Goal: Contribute content: Add original content to the website for others to see

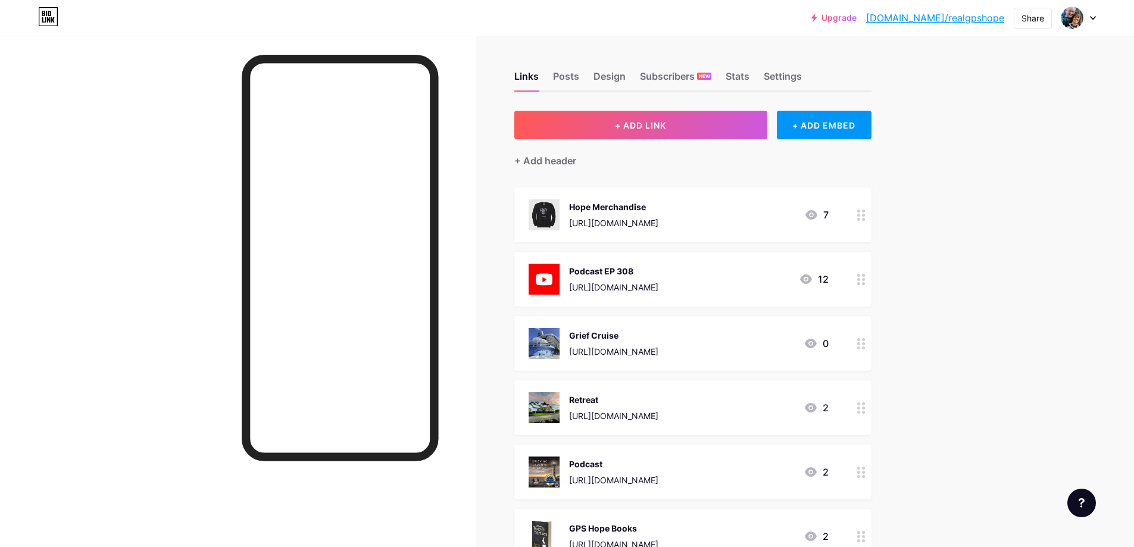
click at [659, 283] on div "[URL][DOMAIN_NAME]" at bounding box center [613, 287] width 89 height 13
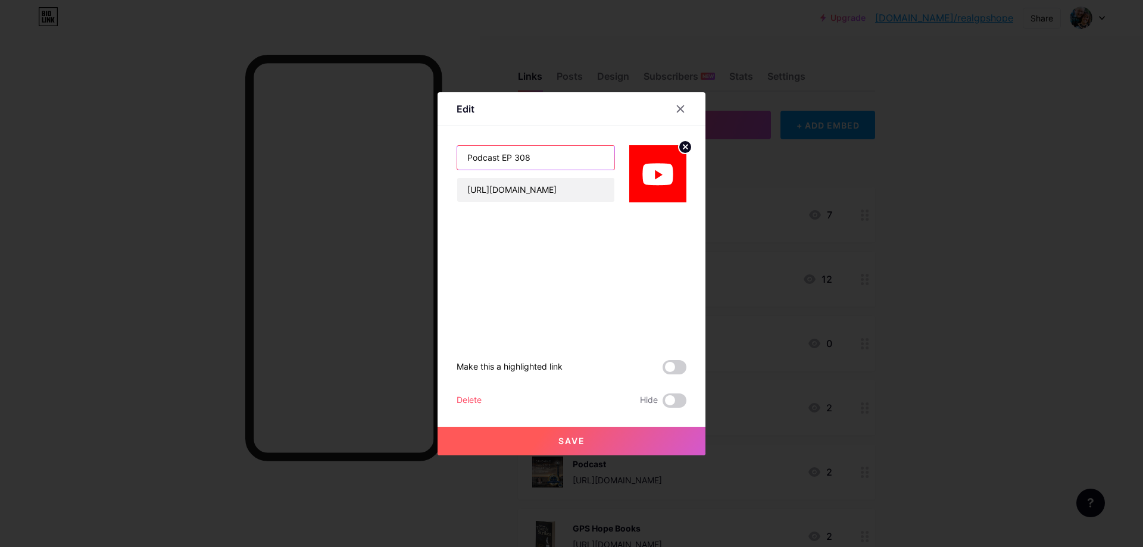
click at [543, 157] on input "Podcast EP 308" at bounding box center [535, 158] width 157 height 24
type input "Podcast EP 309"
click at [539, 192] on input "[URL][DOMAIN_NAME]" at bounding box center [535, 190] width 157 height 24
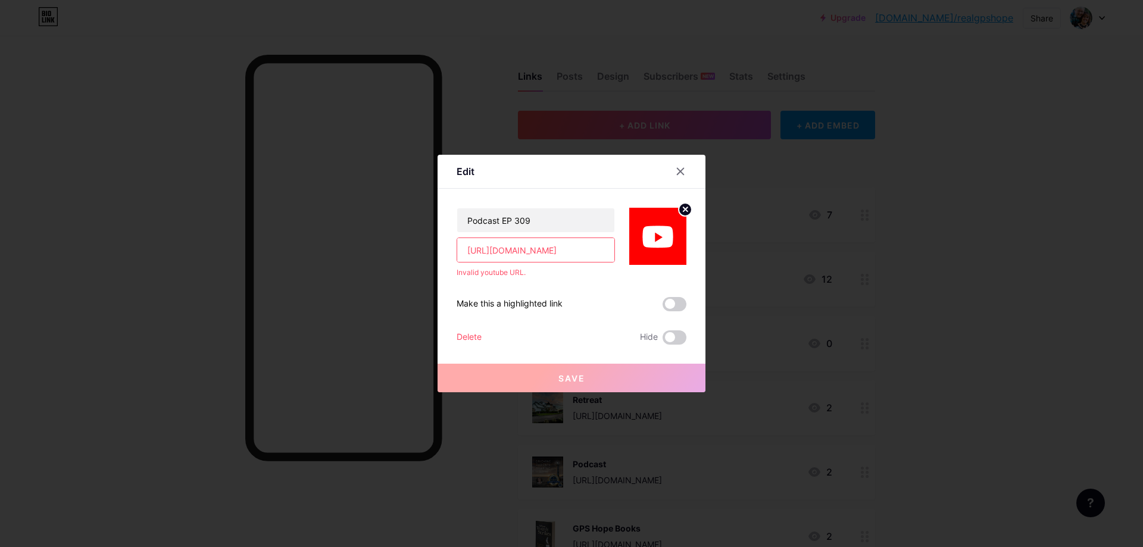
paste input "[URL][DOMAIN_NAME]"
paste input "[DOMAIN_NAME][URL]"
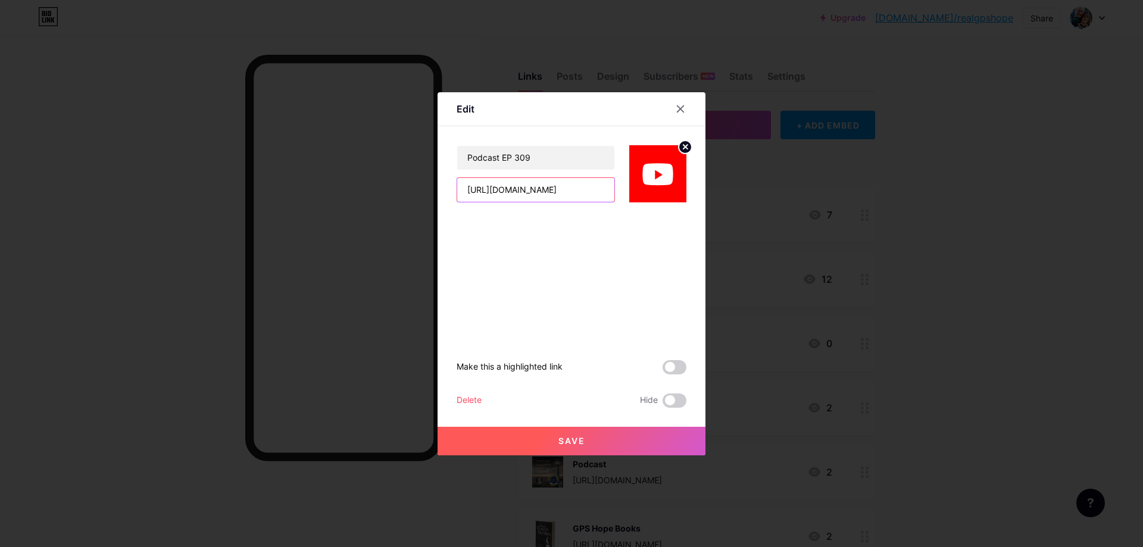
scroll to position [0, 61]
type input "[URL][DOMAIN_NAME]"
drag, startPoint x: 554, startPoint y: 436, endPoint x: 478, endPoint y: 445, distance: 76.1
click at [559, 436] on span "Save" at bounding box center [572, 441] width 27 height 10
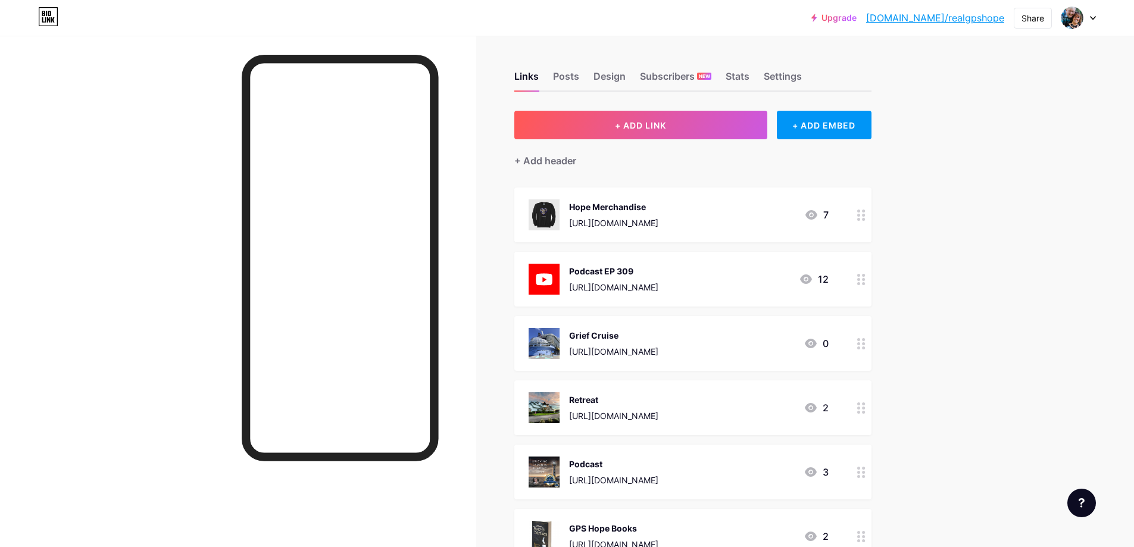
click at [861, 274] on icon at bounding box center [861, 279] width 8 height 11
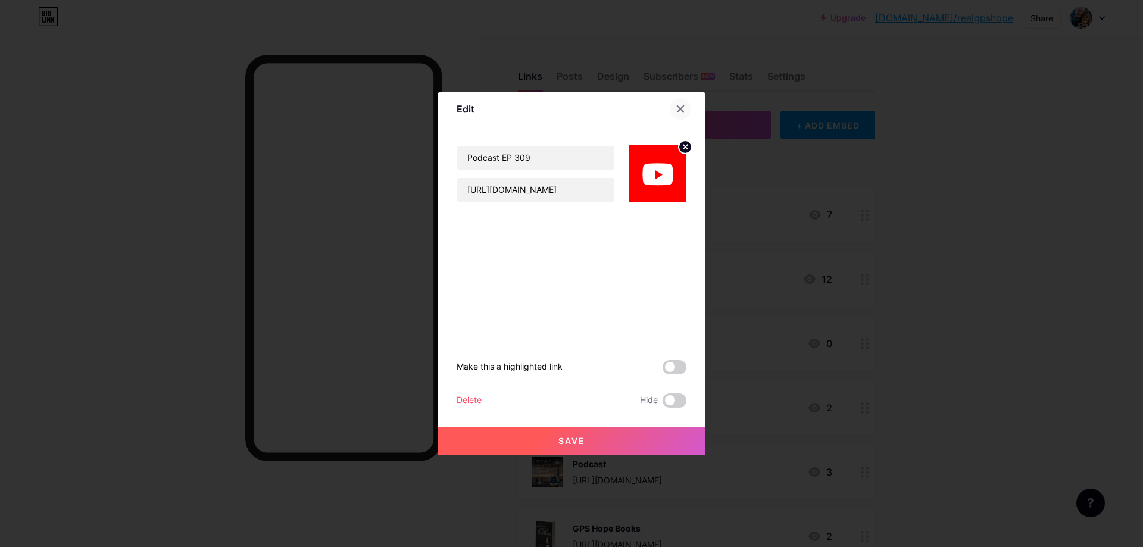
click at [678, 111] on icon at bounding box center [681, 108] width 7 height 7
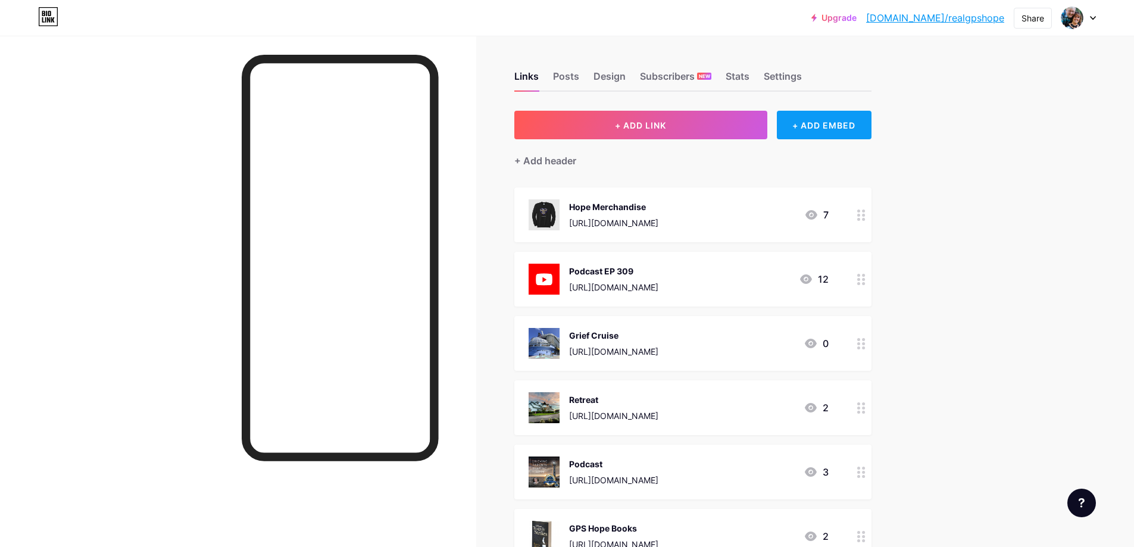
click at [847, 124] on div "+ ADD EMBED" at bounding box center [824, 125] width 95 height 29
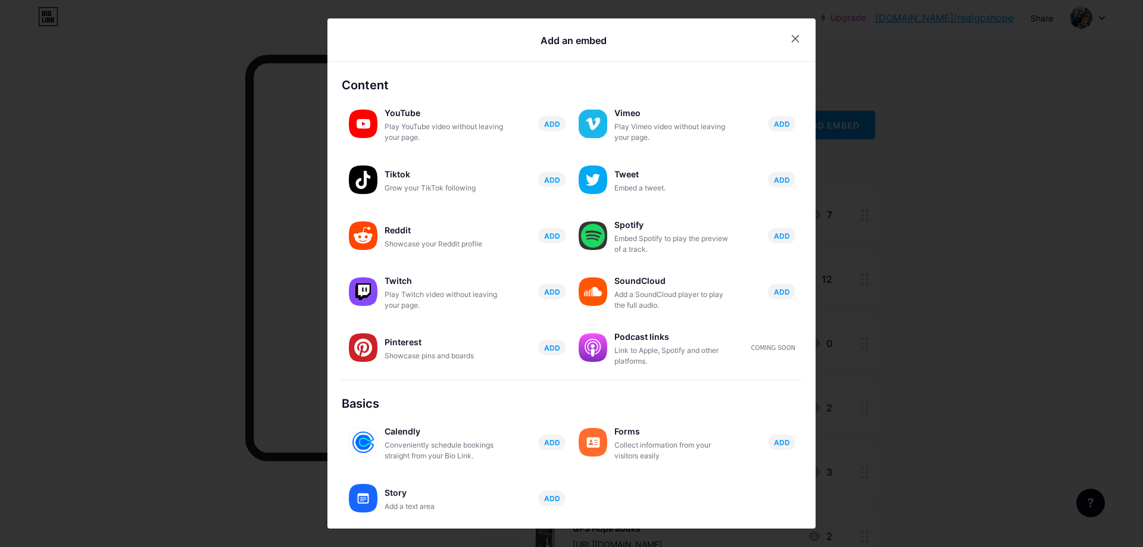
click at [560, 122] on div "YouTube Play YouTube video without leaving your page. ADD" at bounding box center [478, 124] width 187 height 38
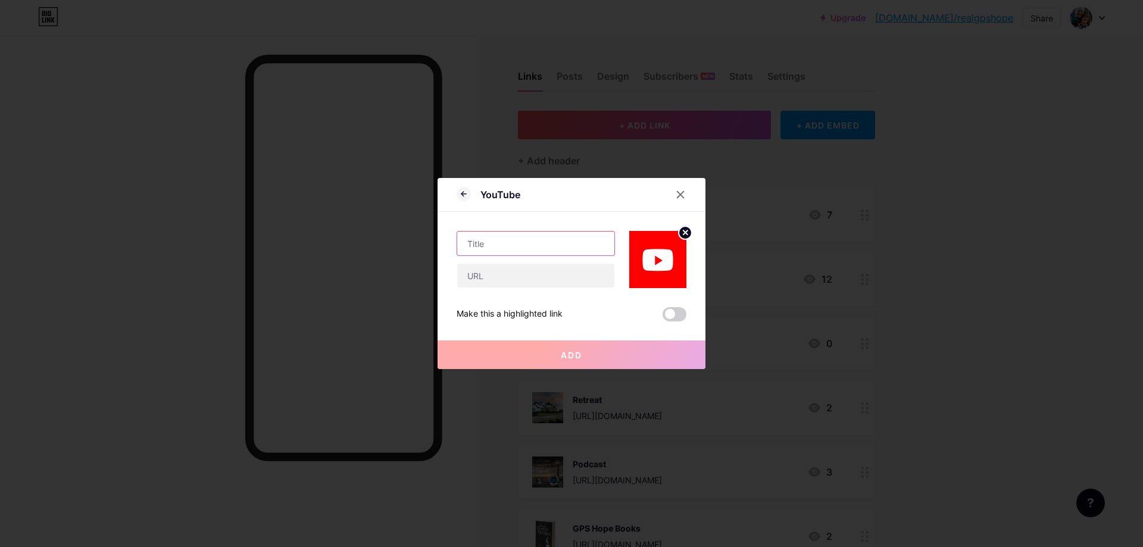
click at [494, 249] on input "text" at bounding box center [535, 244] width 157 height 24
click at [693, 196] on div at bounding box center [688, 194] width 36 height 21
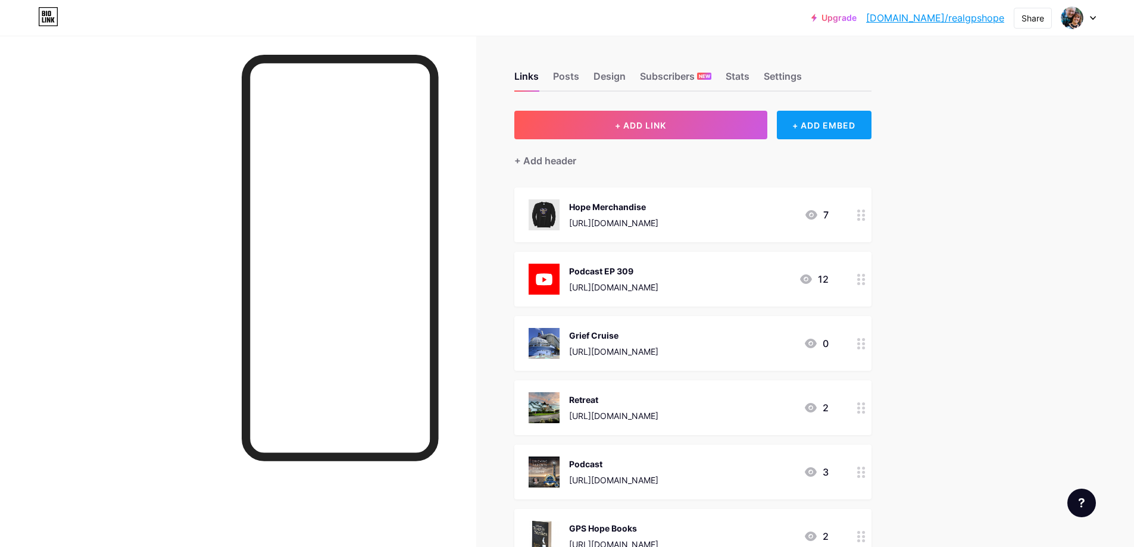
click at [841, 130] on div "+ ADD EMBED" at bounding box center [824, 125] width 95 height 29
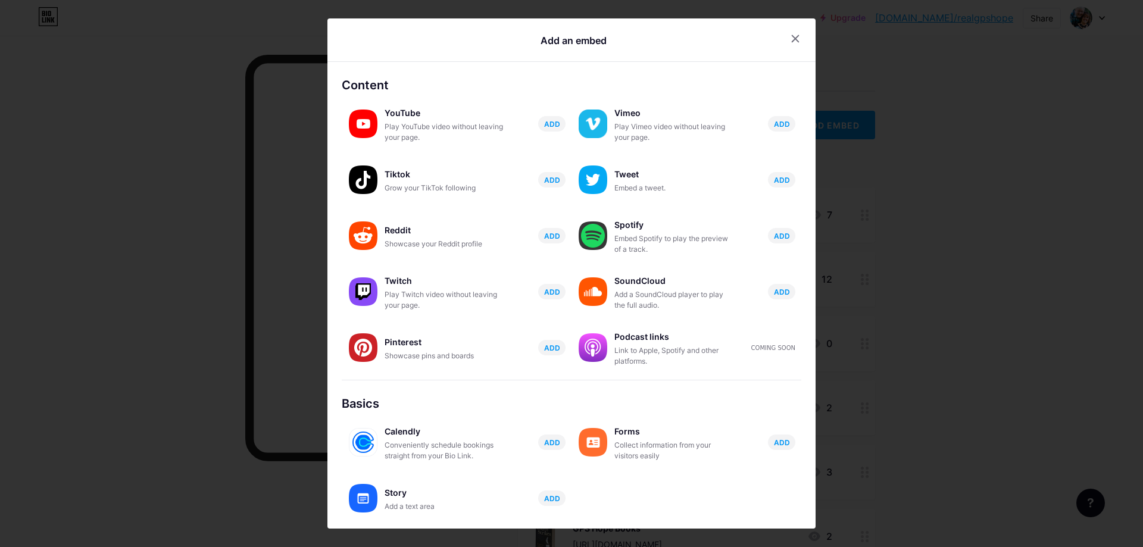
click at [538, 127] on button "ADD" at bounding box center [551, 123] width 27 height 15
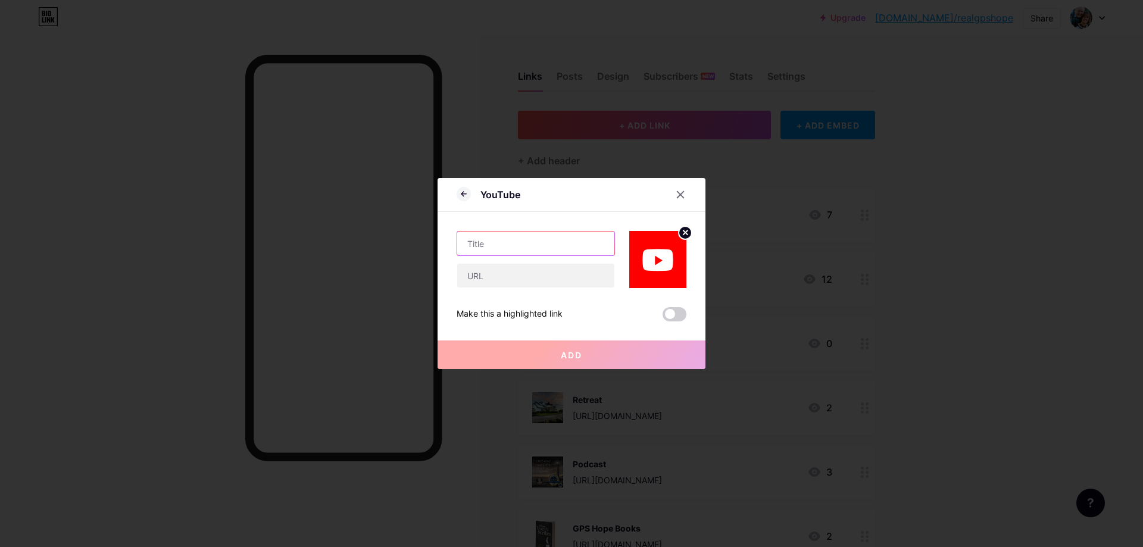
click at [507, 244] on input "text" at bounding box center [535, 244] width 157 height 24
click at [491, 285] on input "text" at bounding box center [535, 276] width 157 height 24
click at [558, 279] on input "text" at bounding box center [535, 276] width 157 height 24
paste input "[URL][DOMAIN_NAME]"
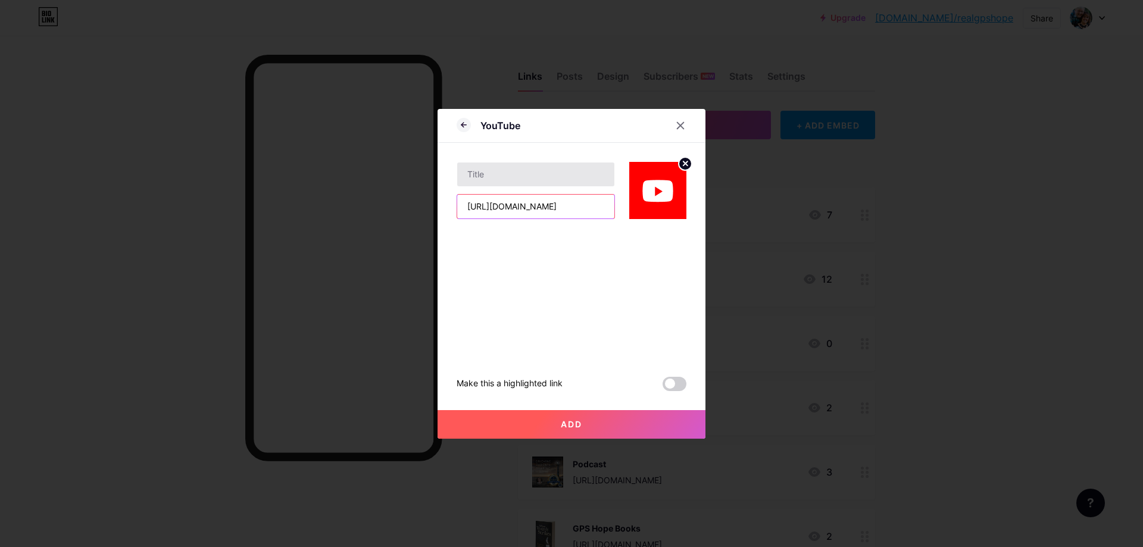
type input "[URL][DOMAIN_NAME]"
click at [538, 180] on input "text" at bounding box center [535, 175] width 157 height 24
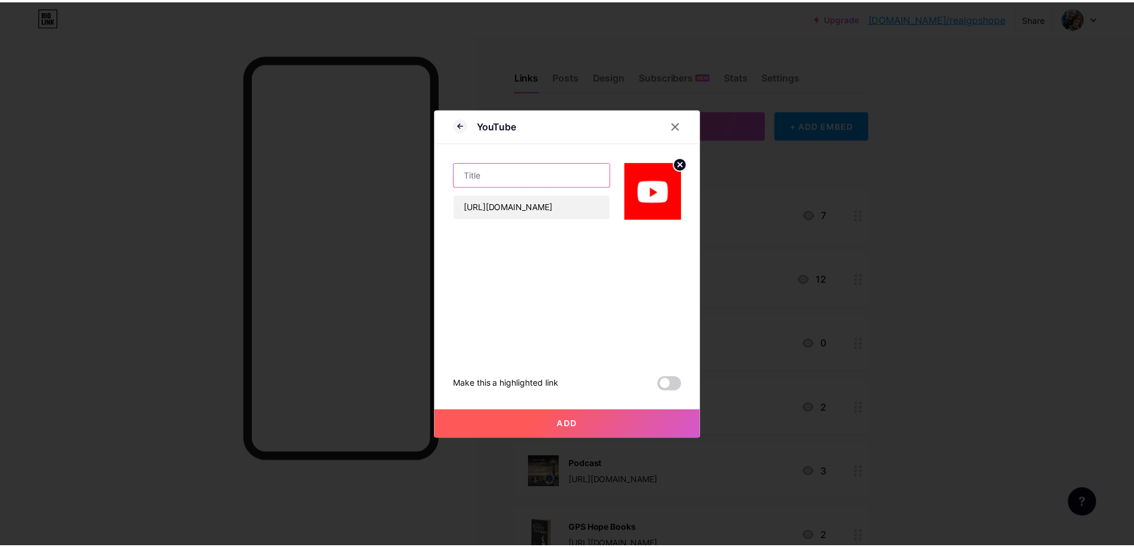
scroll to position [0, 0]
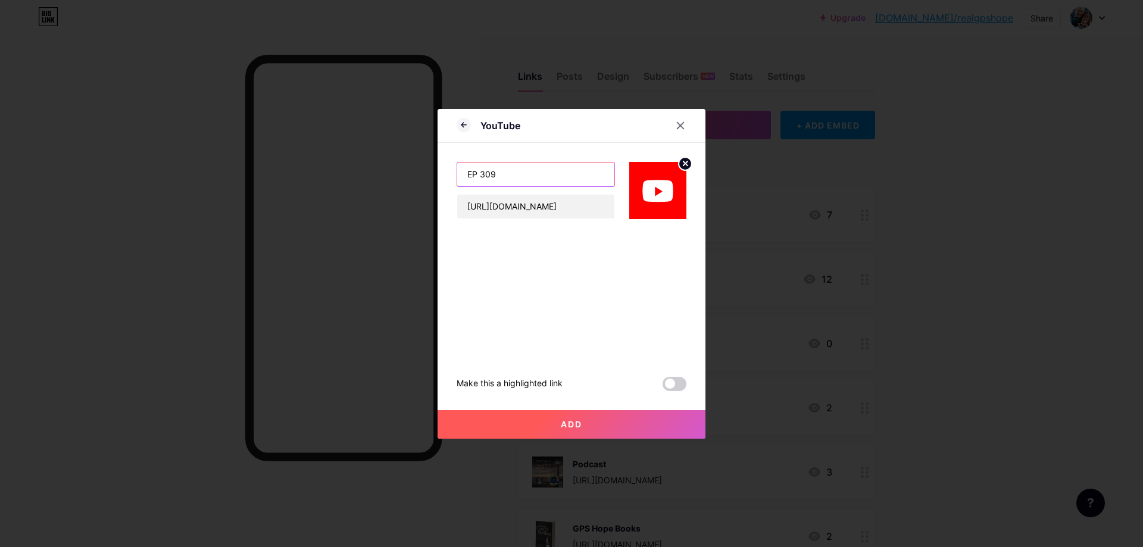
type input "EP 309"
click at [657, 418] on button "Add" at bounding box center [572, 424] width 268 height 29
click at [657, 419] on button "Add" at bounding box center [572, 424] width 268 height 29
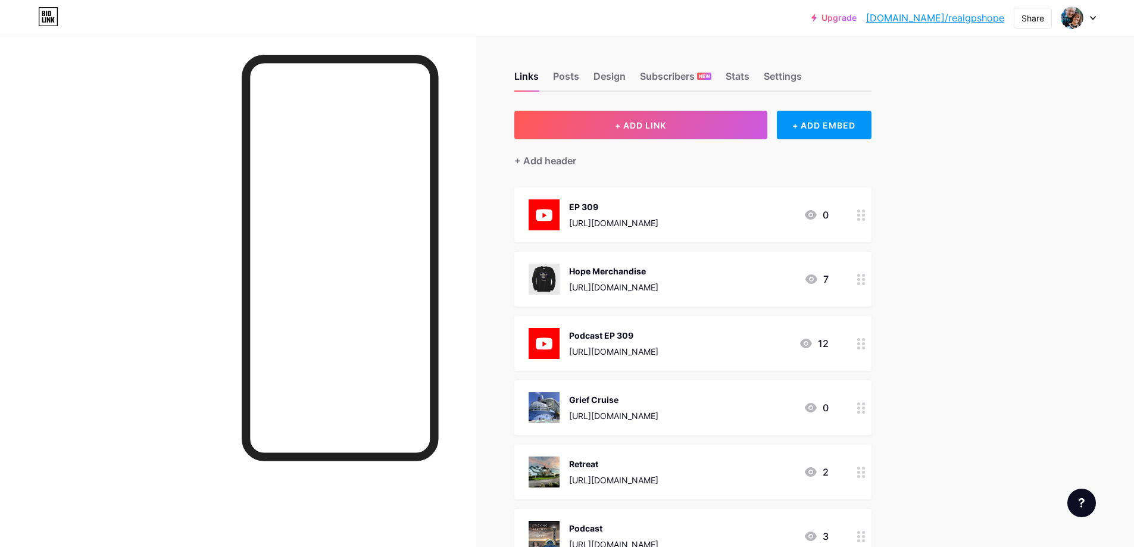
click at [856, 220] on div at bounding box center [861, 215] width 20 height 55
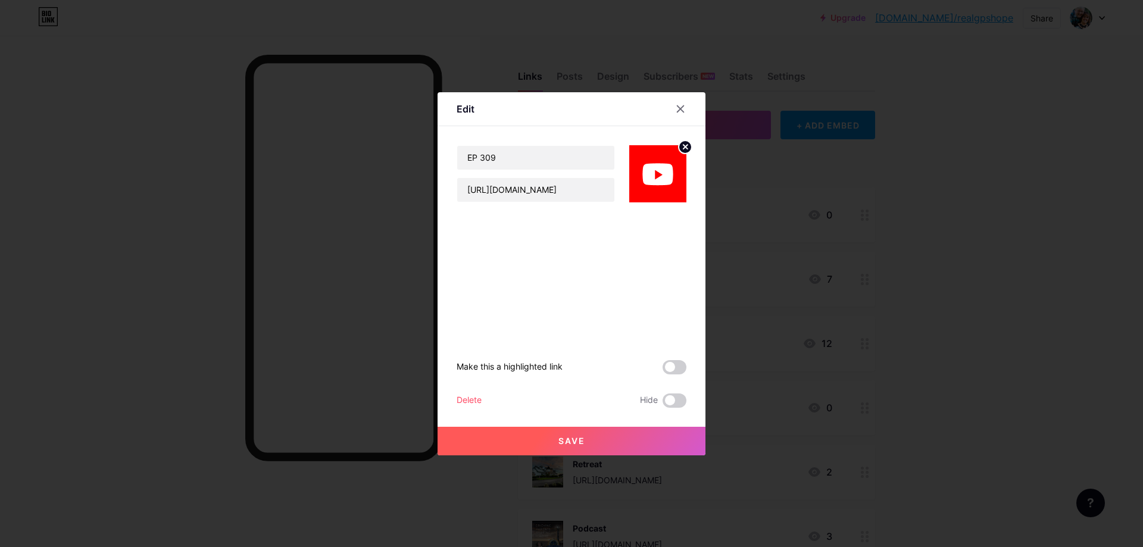
click at [471, 402] on div "Delete" at bounding box center [469, 401] width 25 height 14
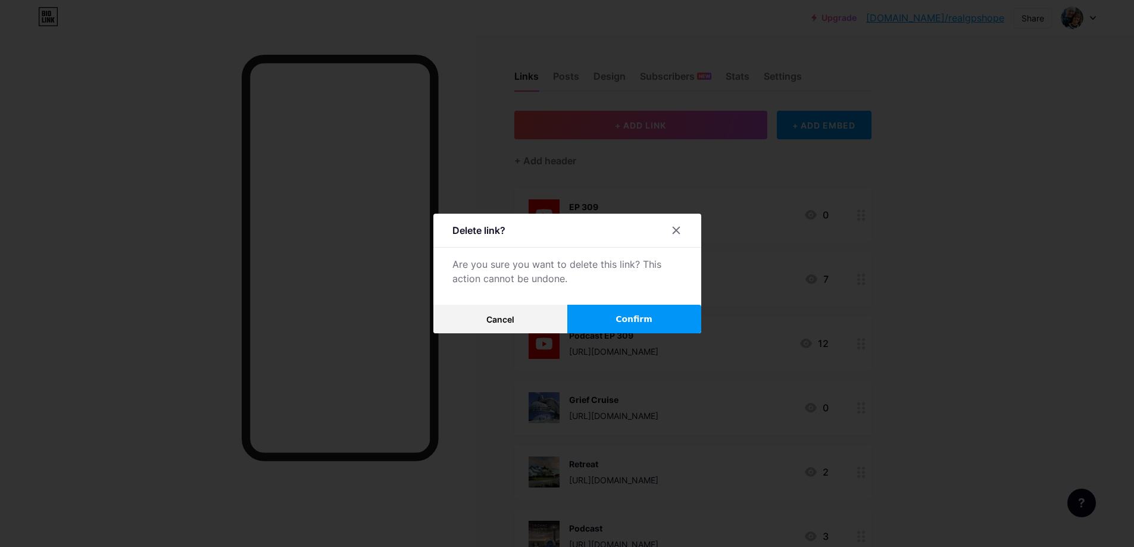
click at [664, 310] on button "Confirm" at bounding box center [634, 319] width 134 height 29
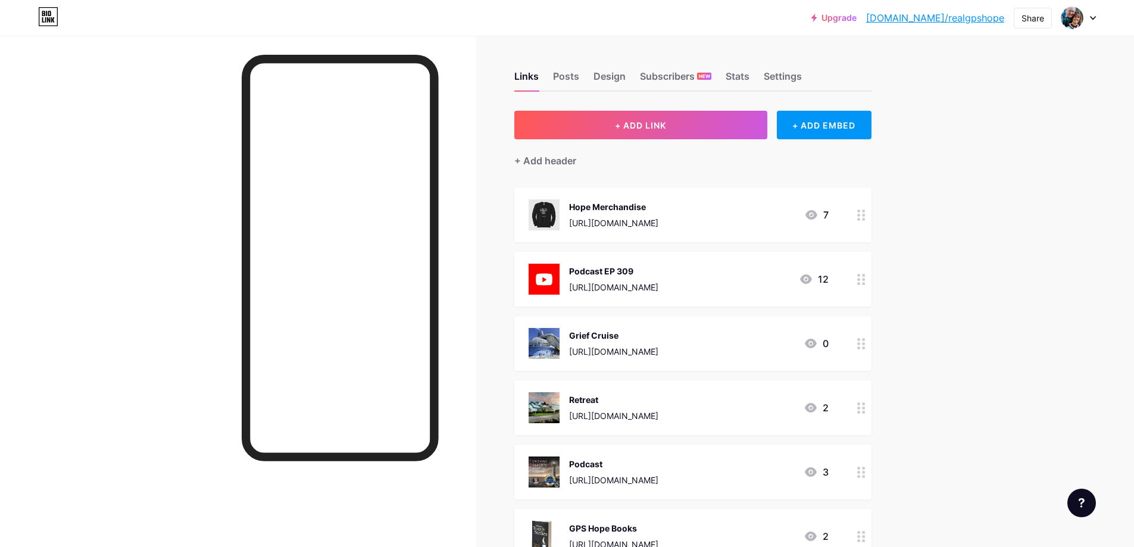
click at [851, 279] on div "Podcast EP 309 [URL][DOMAIN_NAME] 12" at bounding box center [692, 279] width 357 height 55
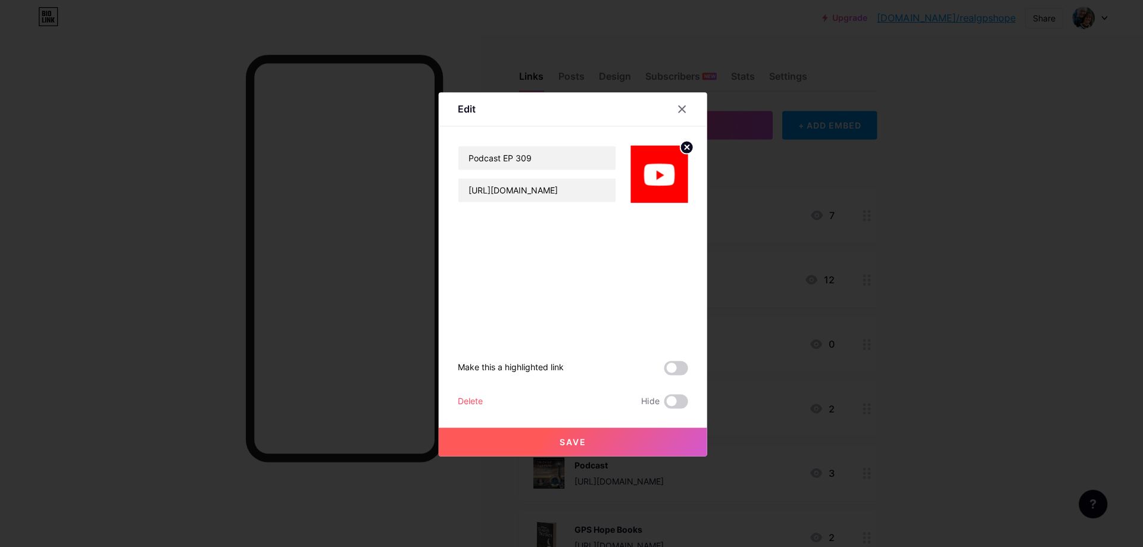
click at [852, 279] on div at bounding box center [571, 273] width 1143 height 547
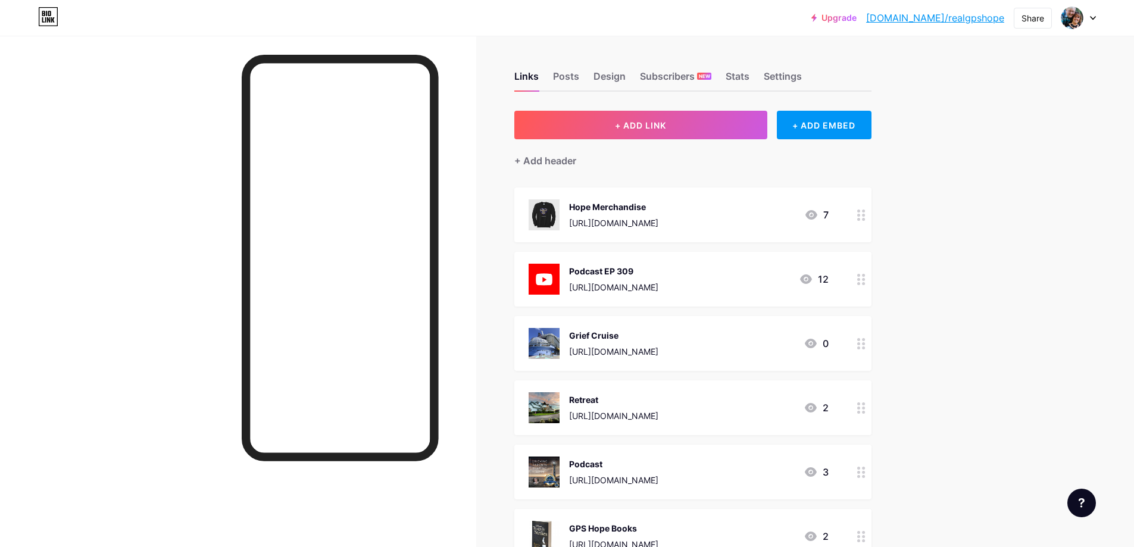
click at [857, 279] on div at bounding box center [861, 279] width 20 height 55
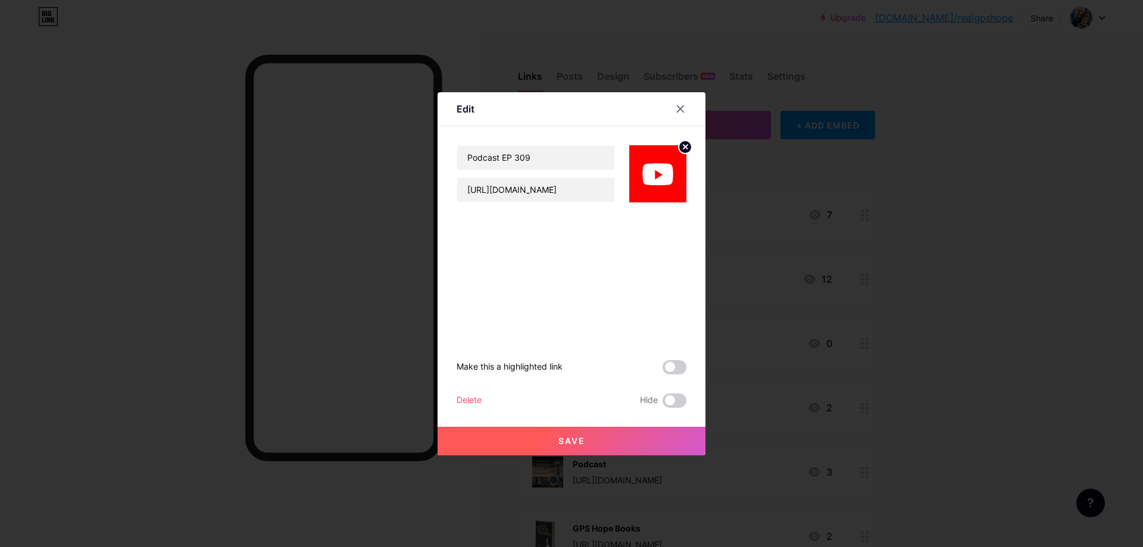
click at [664, 359] on div "Make this a highlighted link Delete Hide Save" at bounding box center [572, 304] width 230 height 205
click at [665, 361] on span at bounding box center [675, 367] width 24 height 14
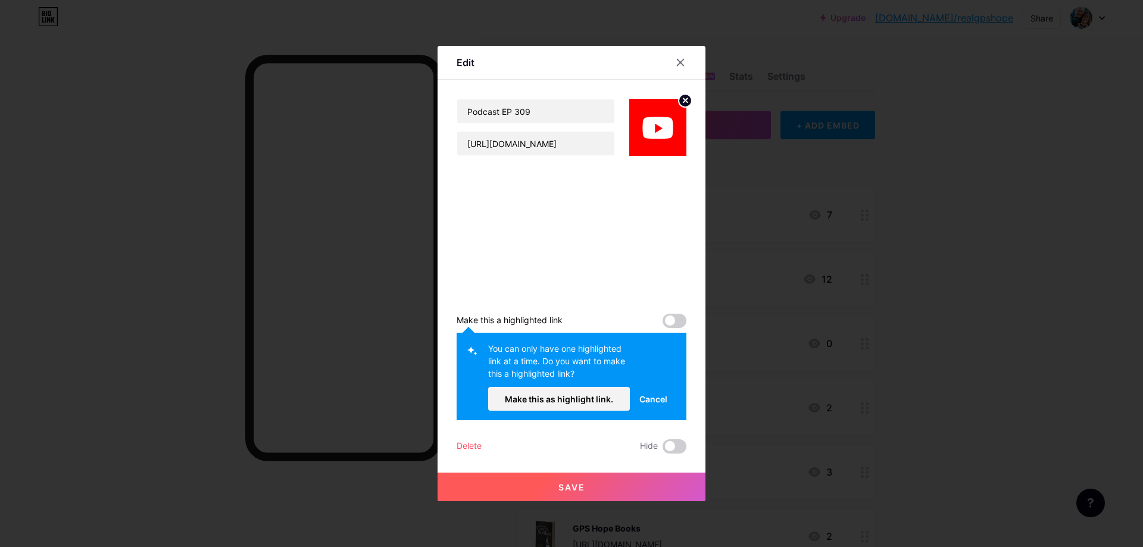
click at [653, 395] on span "Cancel" at bounding box center [654, 399] width 28 height 13
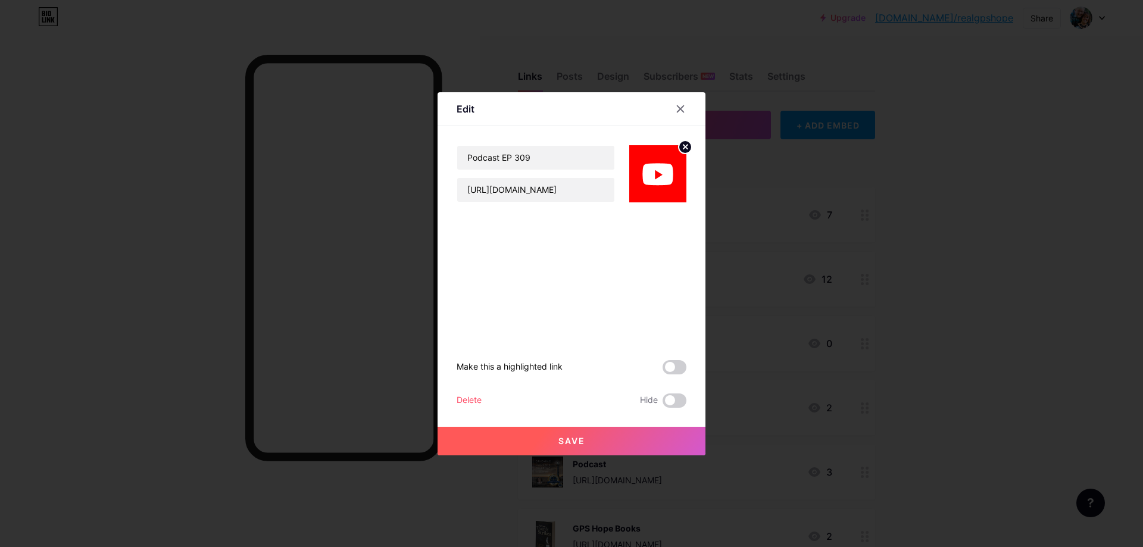
click at [669, 366] on span at bounding box center [675, 367] width 24 height 14
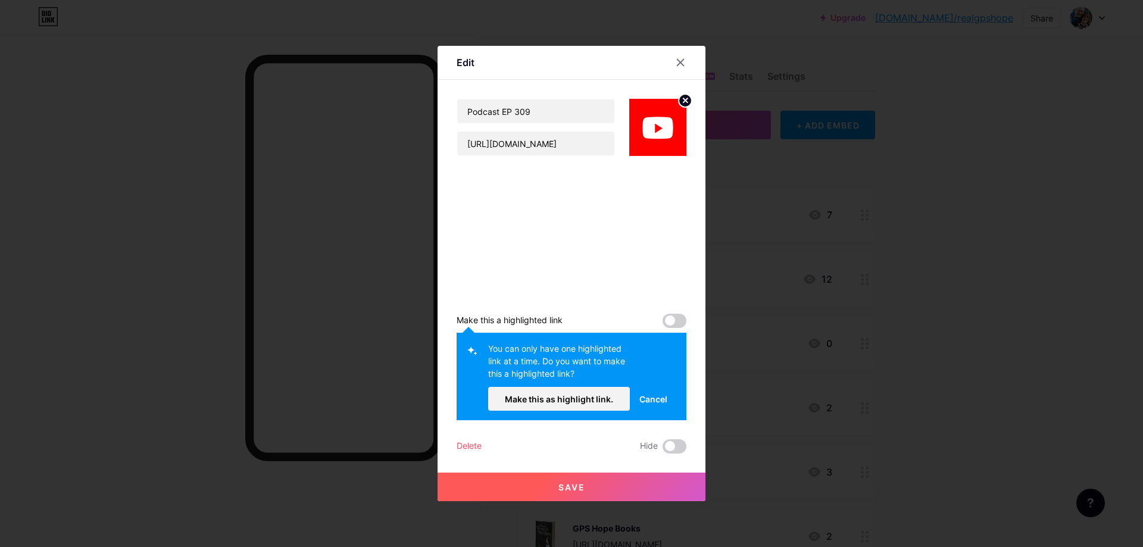
click at [664, 394] on button "Cancel" at bounding box center [653, 399] width 47 height 24
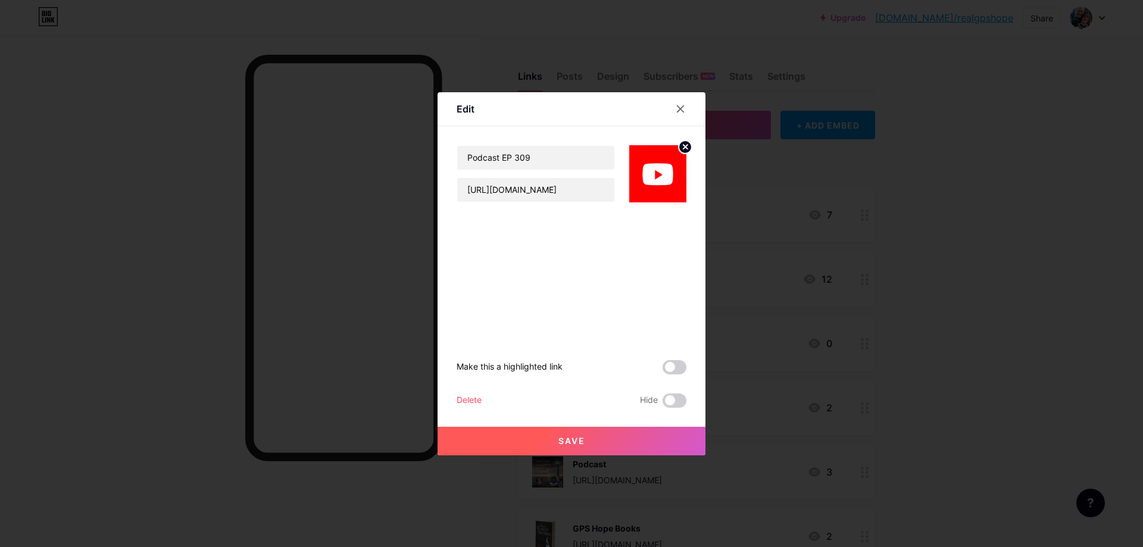
click at [679, 119] on div at bounding box center [688, 108] width 36 height 21
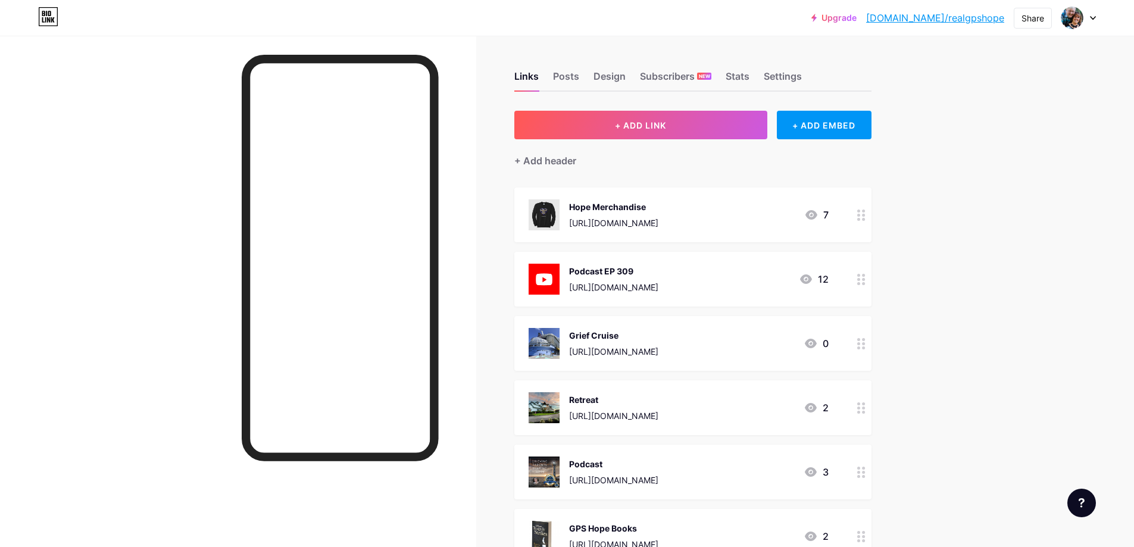
click at [948, 121] on div "Upgrade [DOMAIN_NAME]/realgp... [DOMAIN_NAME]/realgpshope Share Switch accounts…" at bounding box center [567, 505] width 1134 height 1010
